Goal: Task Accomplishment & Management: Manage account settings

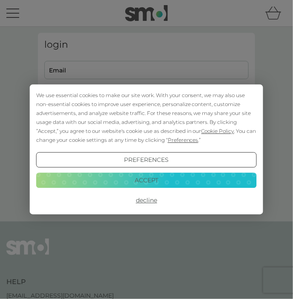
click at [203, 187] on button "Accept" at bounding box center [146, 179] width 220 height 15
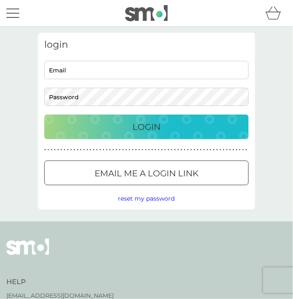
click at [64, 68] on input "Email" at bounding box center [146, 70] width 204 height 18
type input "[EMAIL_ADDRESS][DOMAIN_NAME]"
click at [44, 114] on button "Login" at bounding box center [146, 126] width 204 height 25
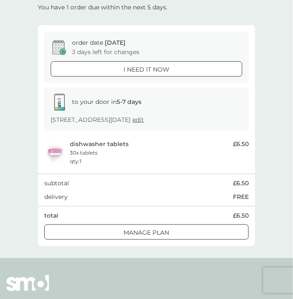
scroll to position [49, 0]
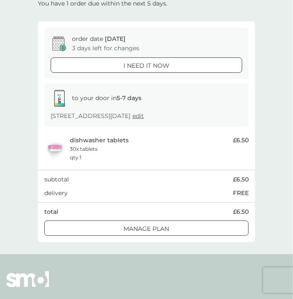
click at [194, 235] on button "Manage plan" at bounding box center [146, 227] width 204 height 15
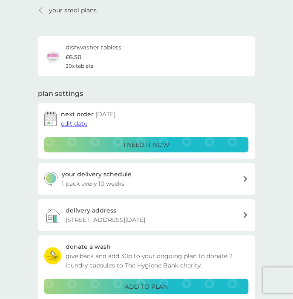
scroll to position [27, 0]
click at [74, 124] on span "edit date" at bounding box center [74, 124] width 26 height 8
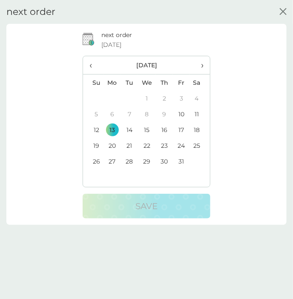
click at [201, 70] on span "›" at bounding box center [199, 65] width 7 height 18
click at [101, 177] on td "30" at bounding box center [93, 177] width 20 height 16
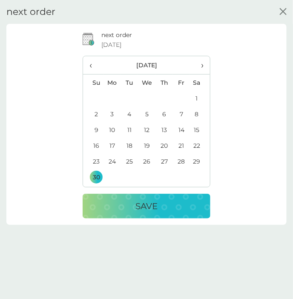
click at [185, 148] on td "21" at bounding box center [181, 145] width 17 height 16
click at [156, 212] on p "Save" at bounding box center [146, 206] width 22 height 14
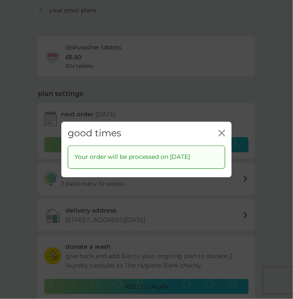
click at [222, 130] on icon "close" at bounding box center [221, 133] width 7 height 7
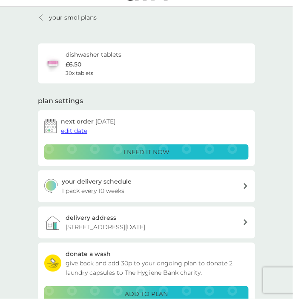
scroll to position [0, 0]
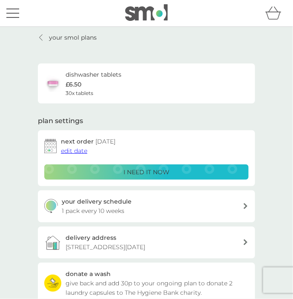
click at [17, 13] on div "menu" at bounding box center [12, 13] width 13 height 1
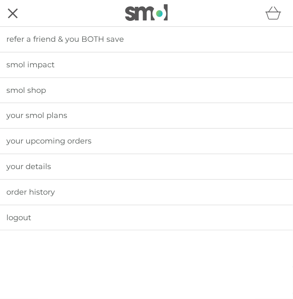
click at [120, 94] on link "smol shop" at bounding box center [146, 90] width 293 height 25
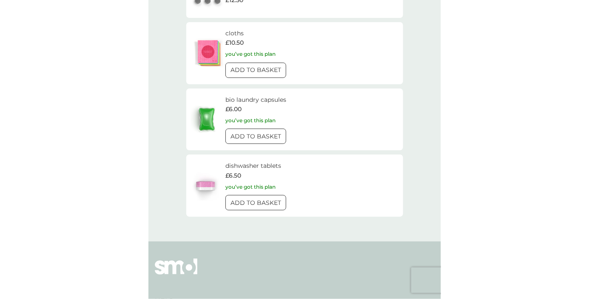
scroll to position [1380, 0]
